Goal: Check status

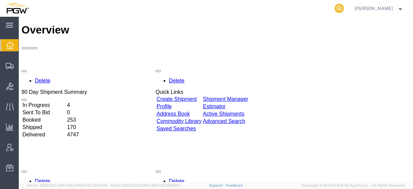
click at [344, 7] on icon at bounding box center [338, 8] width 9 height 9
paste input "56878684"
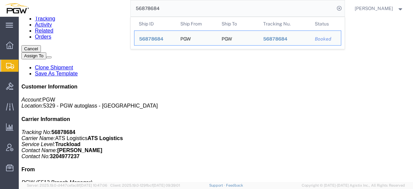
scroll to position [80, 0]
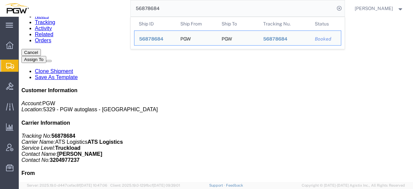
click h4 "Routing & Vehicle Information"
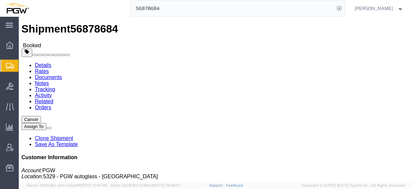
scroll to position [0, 0]
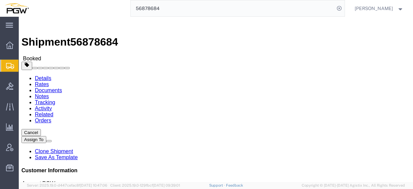
click at [280, 11] on input "56878684" at bounding box center [233, 8] width 204 height 16
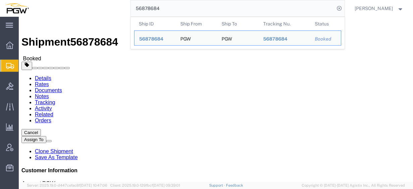
drag, startPoint x: 183, startPoint y: 6, endPoint x: 128, endPoint y: 6, distance: 54.3
click at [133, 6] on div "56878684 Ship ID Ship From Ship To Tracking Nu. Status Ship ID 56878684 Ship Fr…" at bounding box center [189, 8] width 311 height 17
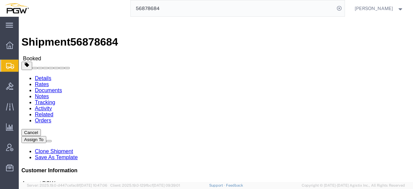
paste input "40692"
type input "56840692"
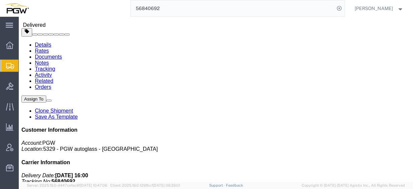
scroll to position [67, 0]
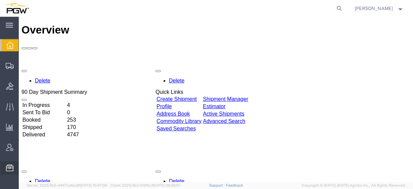
click at [0, 0] on span "Location Appointment" at bounding box center [0, 0] width 0 height 0
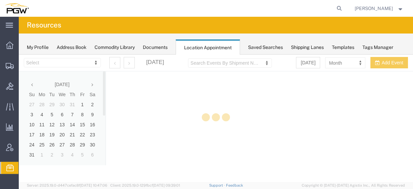
select select "28253"
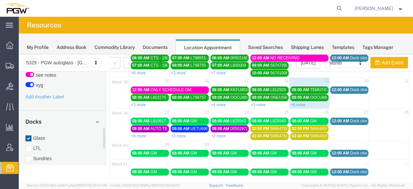
scroll to position [340, 0]
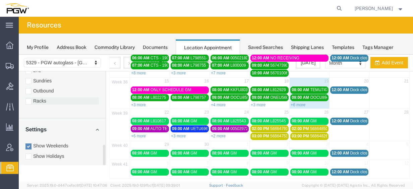
click at [46, 98] on label "Racks" at bounding box center [61, 101] width 73 height 7
click at [19, 55] on input "Racks" at bounding box center [19, 55] width 0 height 0
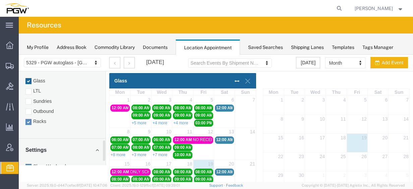
scroll to position [0, 0]
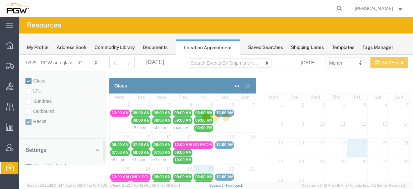
click at [40, 75] on div at bounding box center [216, 118] width 394 height 127
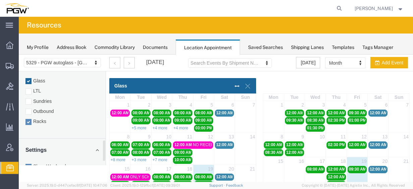
click at [39, 77] on label "Glass" at bounding box center [61, 80] width 73 height 7
click at [19, 55] on input "Glass" at bounding box center [19, 55] width 0 height 0
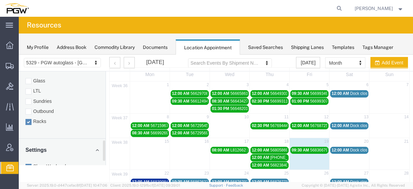
scroll to position [67, 0]
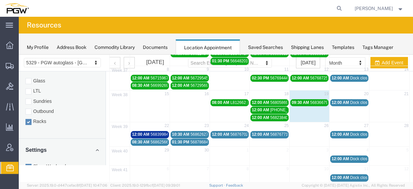
click at [201, 140] on span "56878684 - Fargo" at bounding box center [206, 142] width 32 height 5
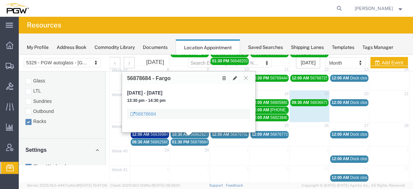
click at [248, 78] on button at bounding box center [245, 78] width 9 height 6
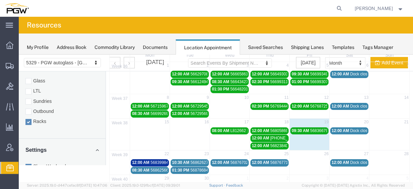
scroll to position [73, 0]
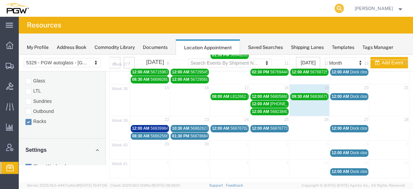
click at [344, 11] on icon at bounding box center [338, 8] width 9 height 9
